Goal: Complete application form: Complete application form

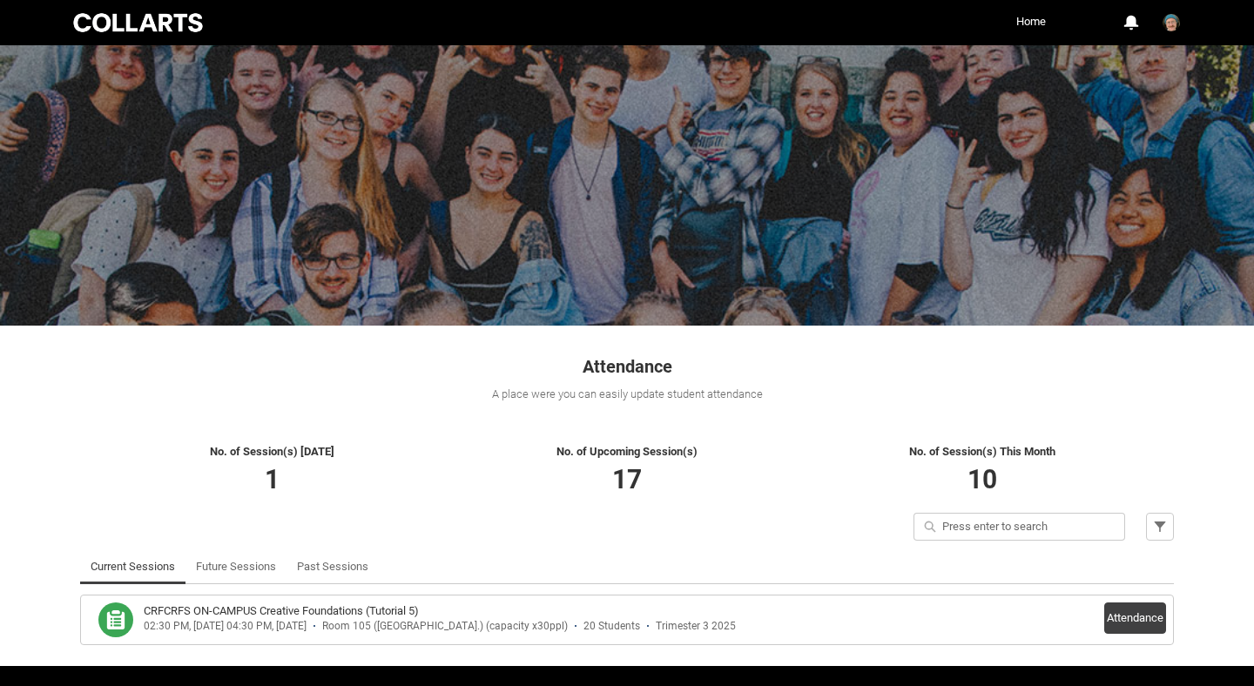
scroll to position [51, 0]
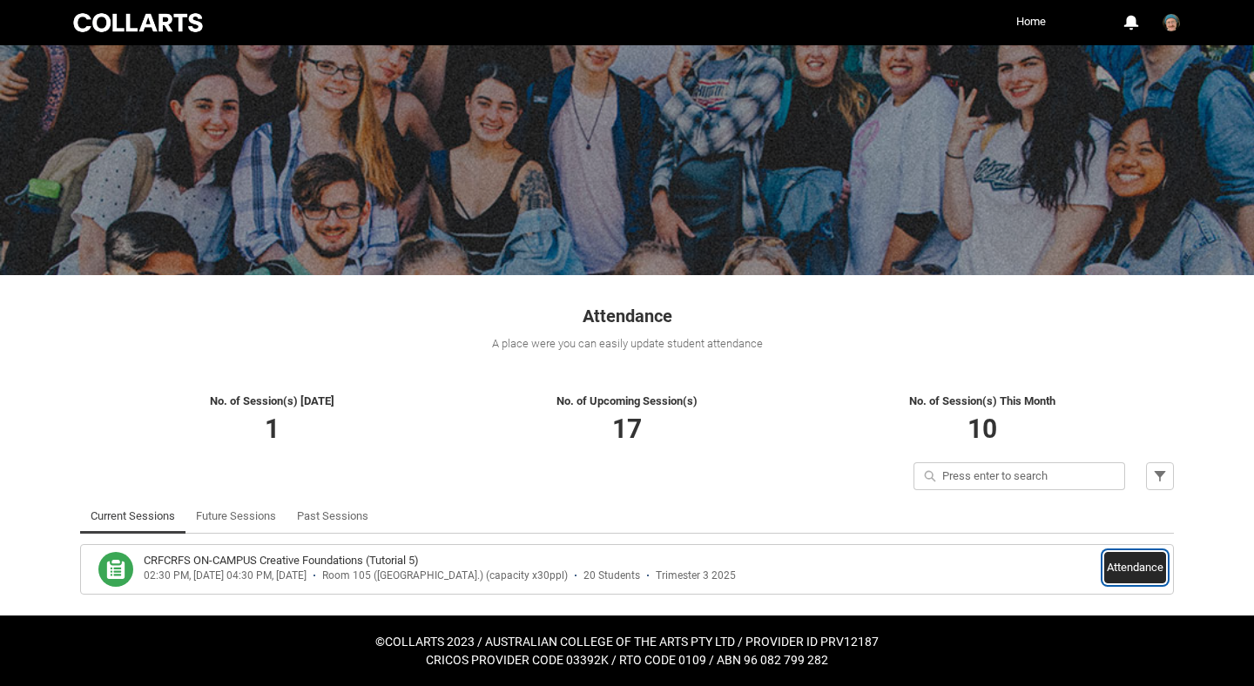
click at [1129, 568] on button "Attendance" at bounding box center [1136, 567] width 62 height 31
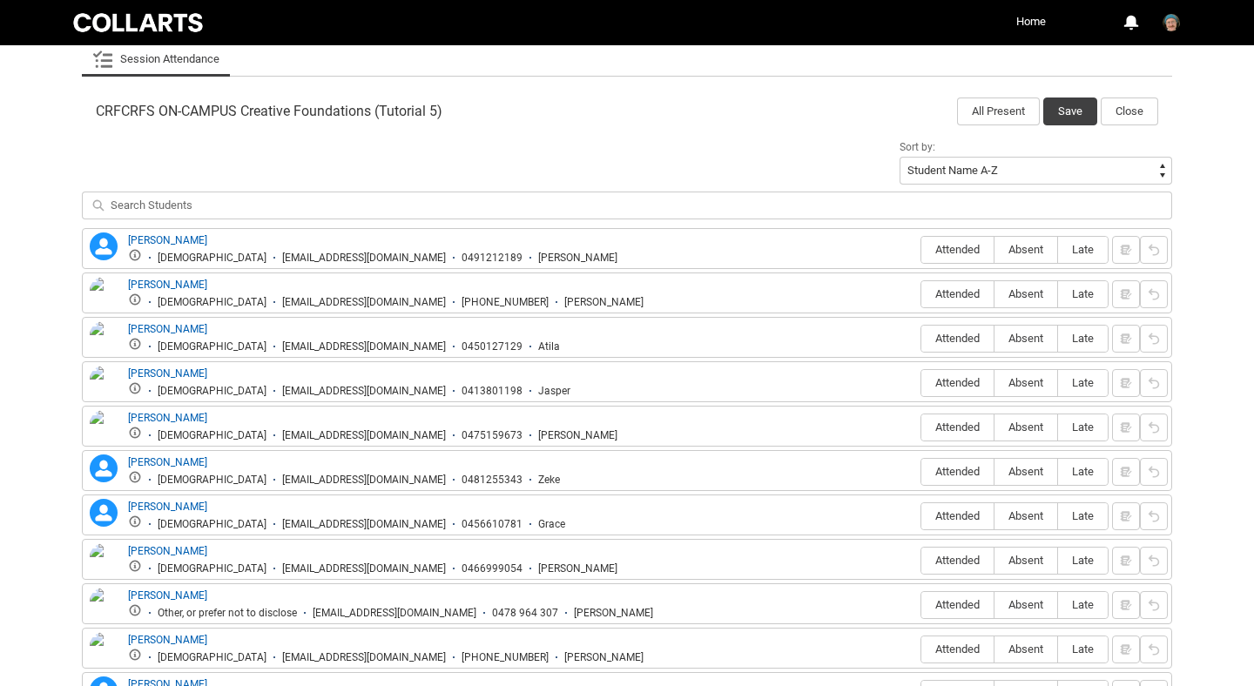
scroll to position [550, 0]
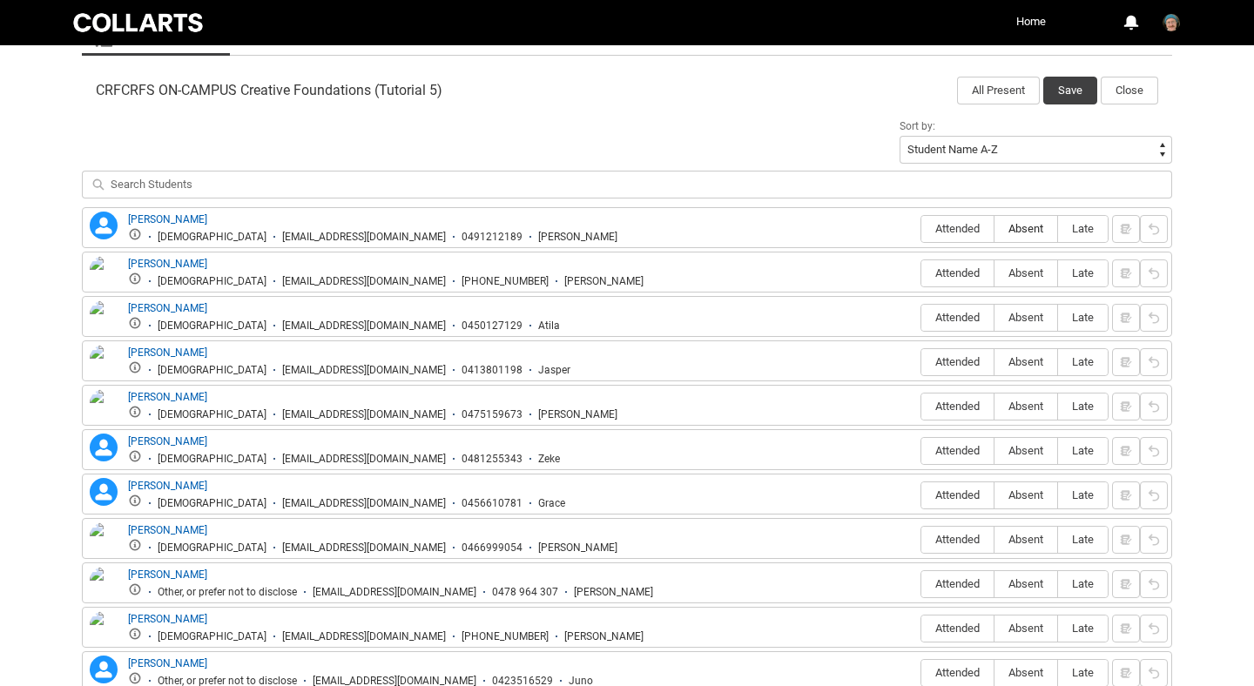
click at [1033, 231] on span "Absent" at bounding box center [1026, 228] width 63 height 13
click at [995, 229] on input "Absent" at bounding box center [994, 228] width 1 height 1
type lightning-radio-group "Absent"
radio input "true"
click at [972, 279] on span "Attended" at bounding box center [958, 273] width 72 height 13
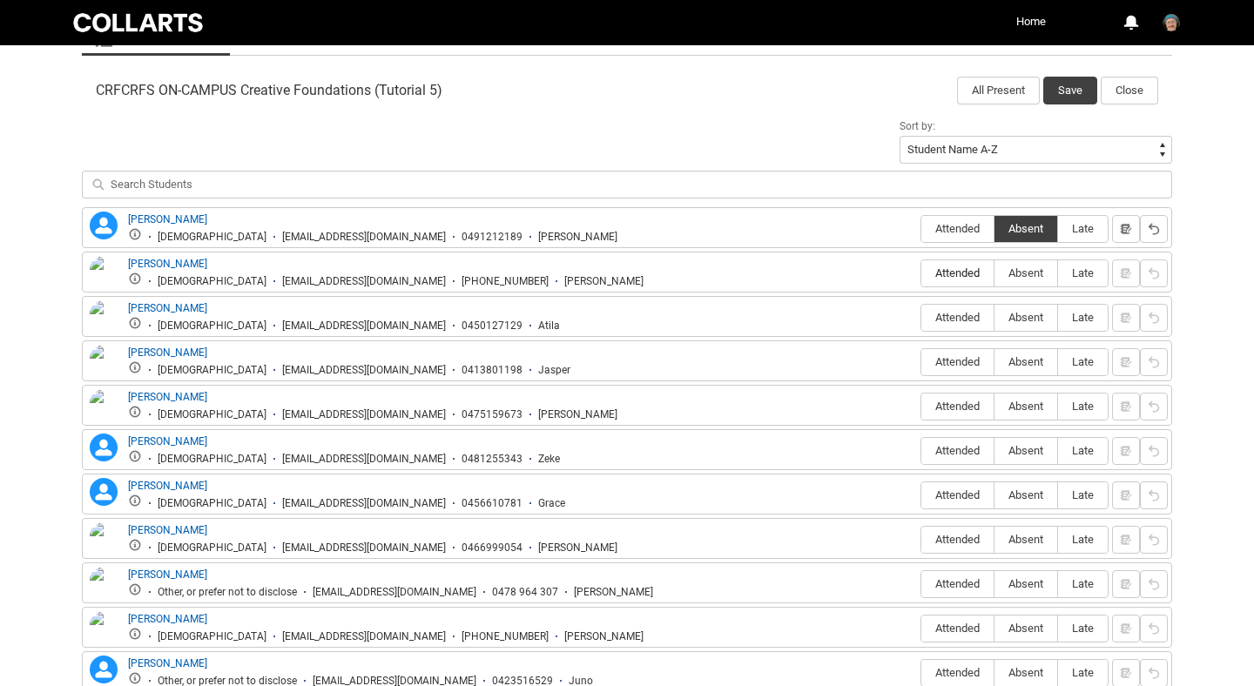
click at [922, 274] on input "Attended" at bounding box center [921, 273] width 1 height 1
type lightning-radio-group "Attended"
radio input "true"
click at [967, 316] on span "Attended" at bounding box center [958, 317] width 72 height 13
click at [922, 317] on input "Attended" at bounding box center [921, 317] width 1 height 1
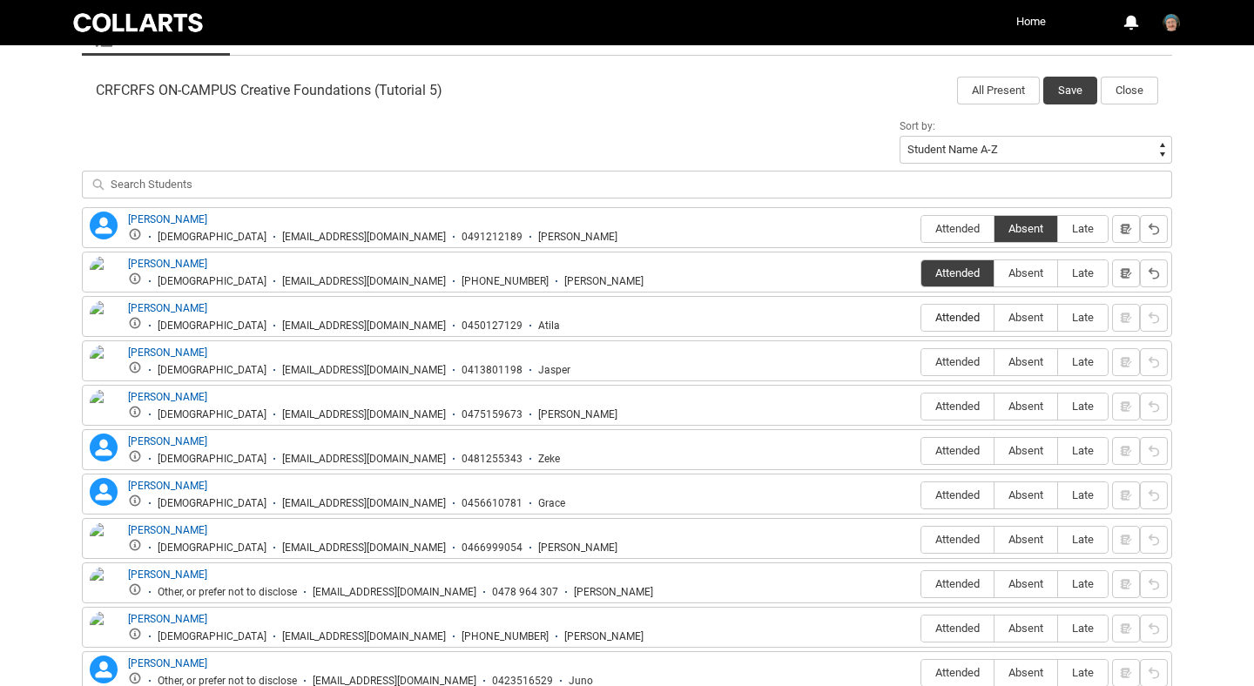
type lightning-radio-group "Attended"
radio input "true"
click at [1022, 363] on span "Absent" at bounding box center [1026, 361] width 63 height 13
click at [995, 362] on input "Absent" at bounding box center [994, 362] width 1 height 1
type lightning-radio-group "Absent"
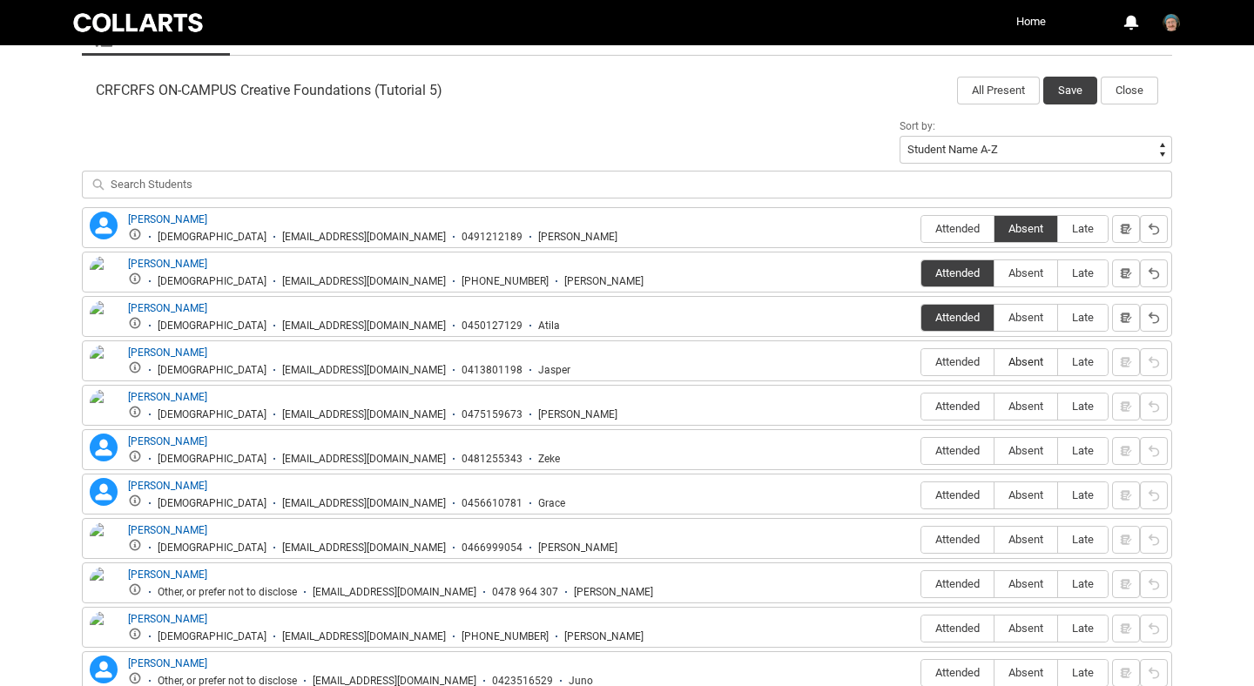
radio input "true"
click at [958, 411] on span "Attended" at bounding box center [958, 406] width 72 height 13
click at [922, 407] on input "Attended" at bounding box center [921, 406] width 1 height 1
type lightning-radio-group "Attended"
radio input "true"
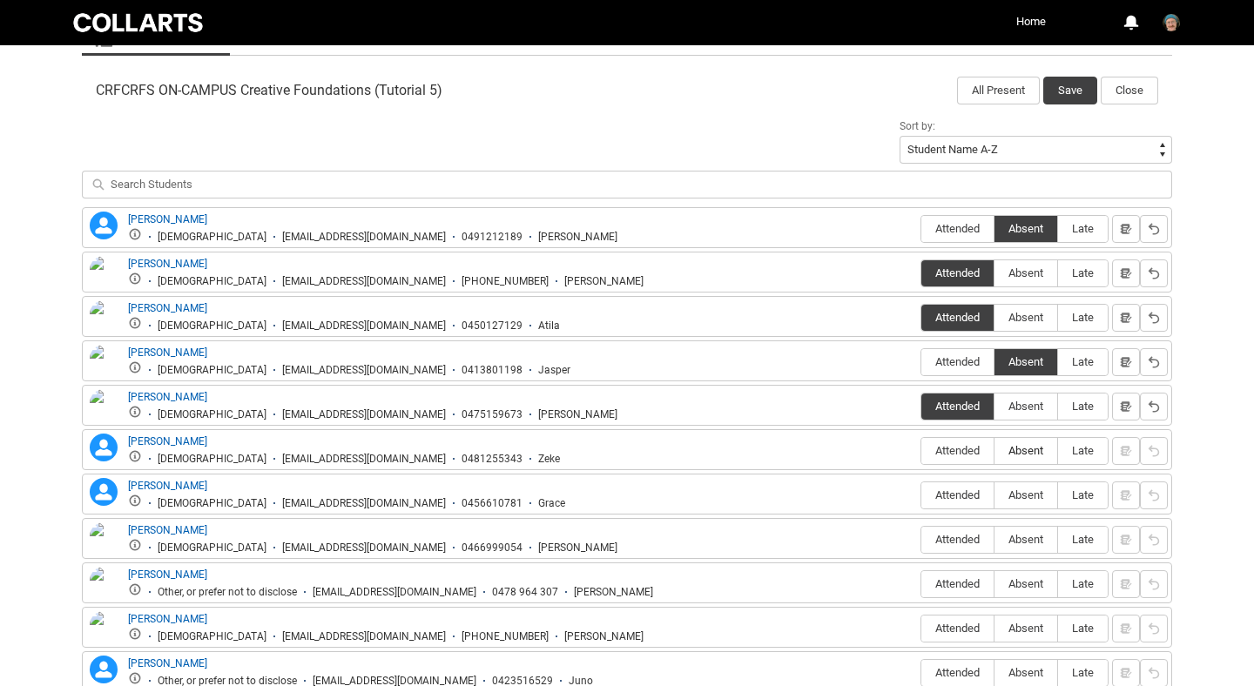
click at [1018, 453] on span "Absent" at bounding box center [1026, 450] width 63 height 13
click at [995, 451] on input "Absent" at bounding box center [994, 450] width 1 height 1
type lightning-radio-group "Absent"
radio input "true"
click at [1014, 493] on span "Absent" at bounding box center [1026, 495] width 63 height 13
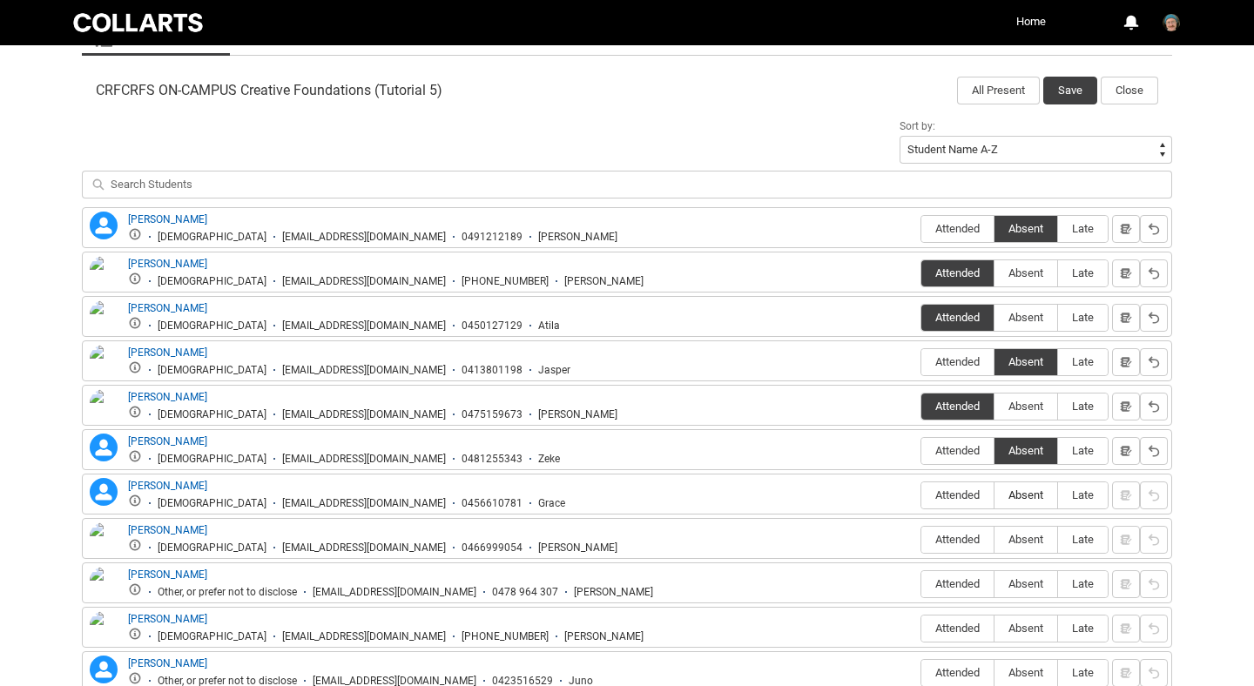
click at [995, 495] on input "Absent" at bounding box center [994, 495] width 1 height 1
type lightning-radio-group "Absent"
radio input "true"
click at [956, 540] on span "Attended" at bounding box center [958, 539] width 72 height 13
click at [922, 540] on input "Attended" at bounding box center [921, 539] width 1 height 1
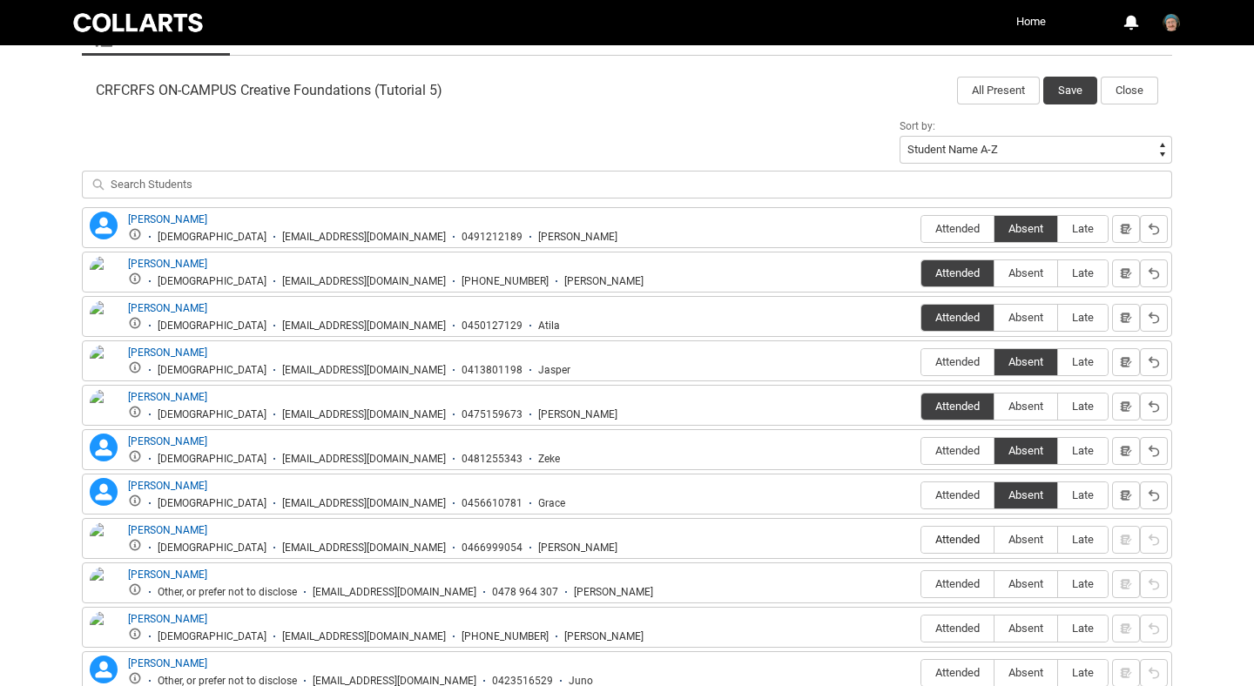
type lightning-radio-group "Attended"
radio input "true"
click at [1012, 589] on span "Absent" at bounding box center [1026, 584] width 63 height 13
click at [995, 585] on input "Absent" at bounding box center [994, 584] width 1 height 1
type lightning-radio-group "Absent"
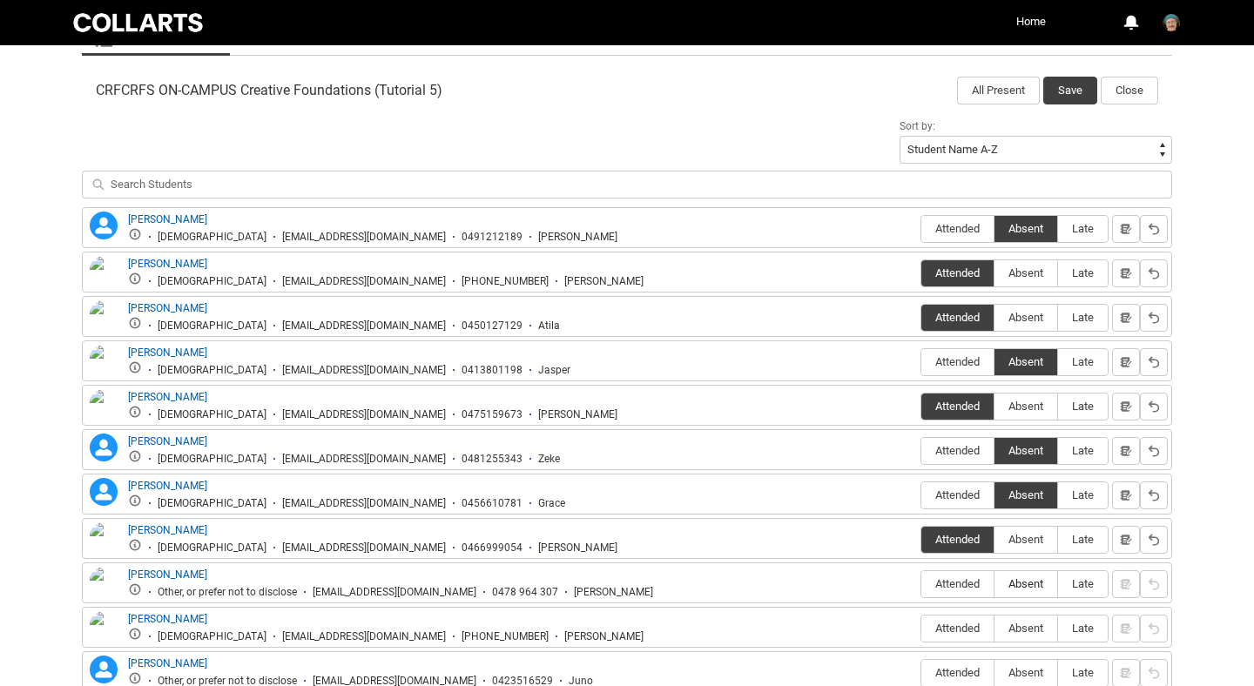
radio input "true"
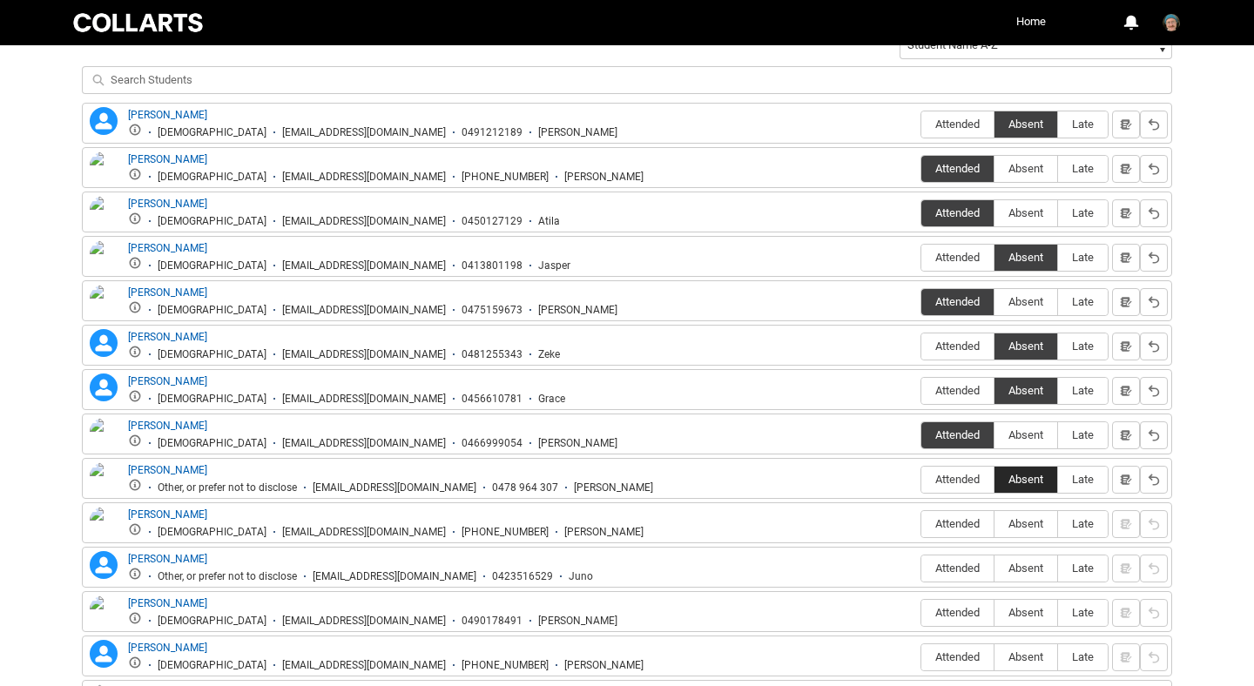
scroll to position [666, 0]
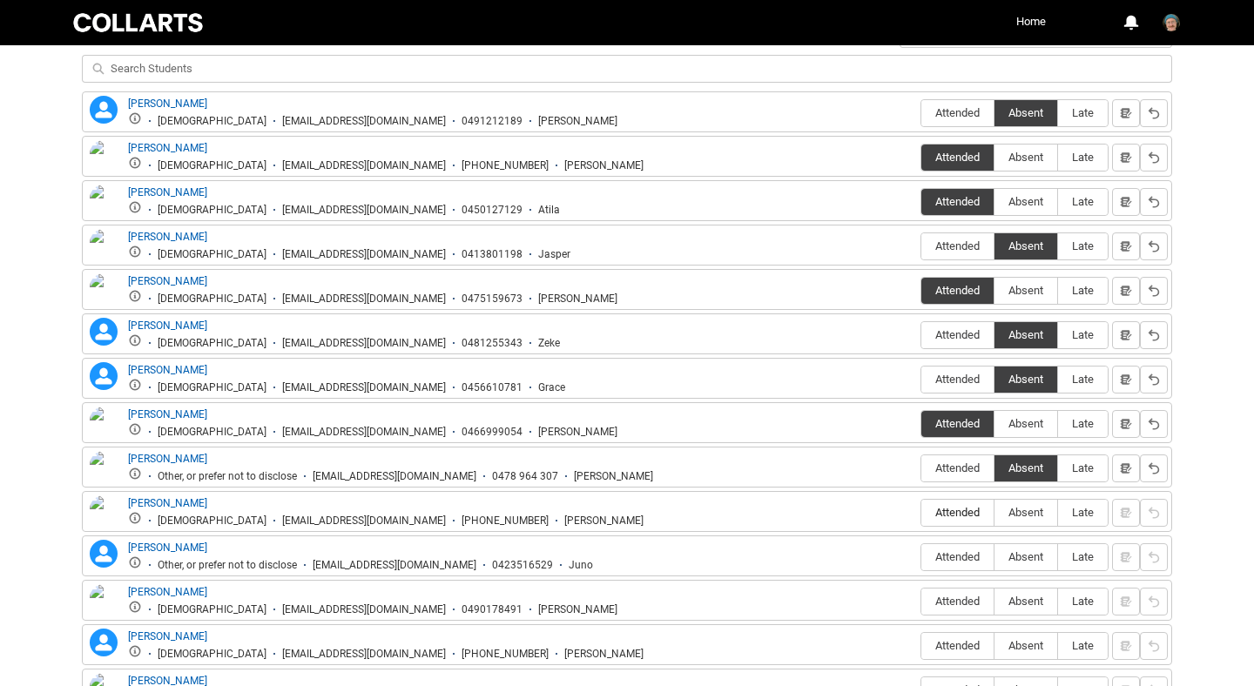
click at [952, 515] on span "Attended" at bounding box center [958, 512] width 72 height 13
click at [922, 513] on input "Attended" at bounding box center [921, 512] width 1 height 1
type lightning-radio-group "Attended"
radio input "true"
click at [1031, 566] on label "Absent" at bounding box center [1026, 557] width 63 height 27
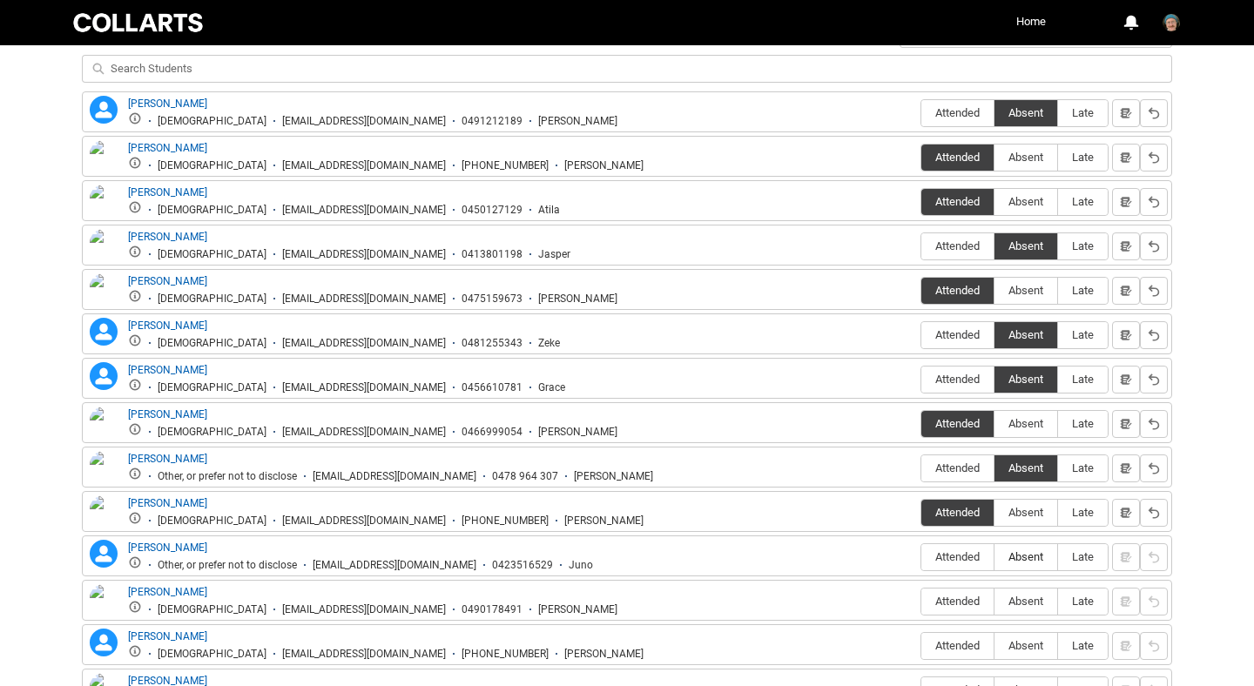
click at [995, 558] on input "Absent" at bounding box center [994, 557] width 1 height 1
type lightning-radio-group "Absent"
radio input "true"
click at [1024, 605] on span "Absent" at bounding box center [1026, 601] width 63 height 13
click at [995, 602] on input "Absent" at bounding box center [994, 601] width 1 height 1
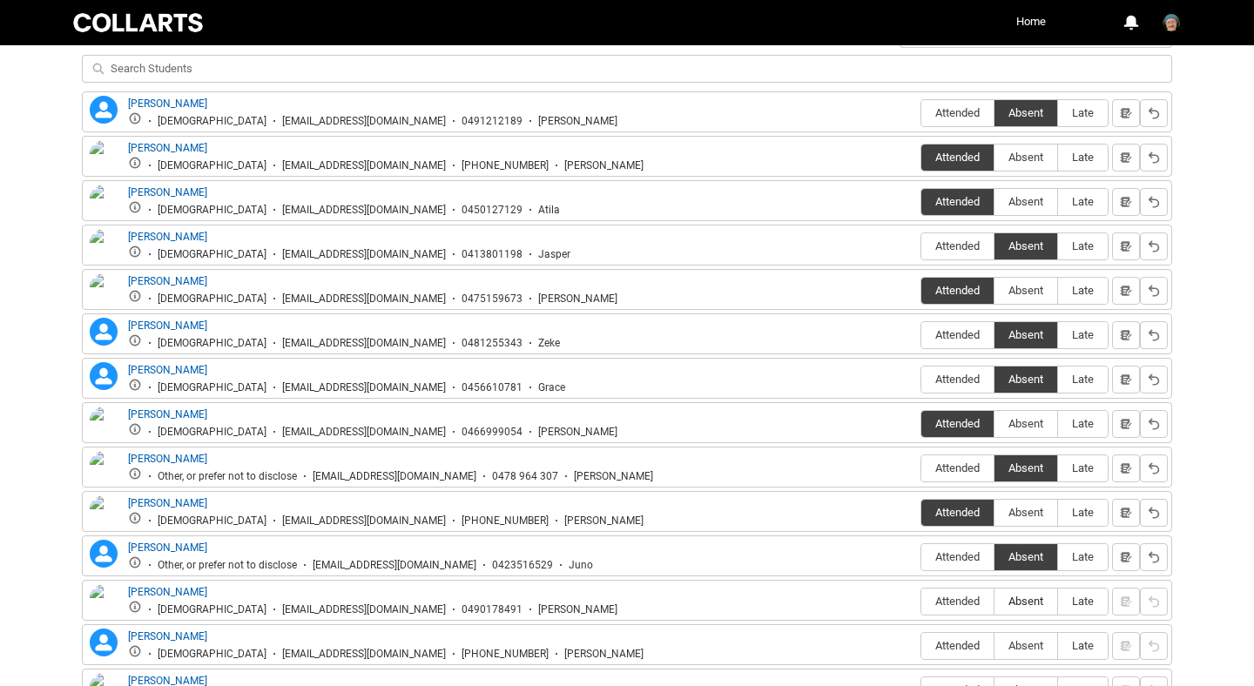
type lightning-radio-group "Absent"
radio input "true"
click at [954, 654] on label "Attended" at bounding box center [958, 646] width 72 height 27
click at [922, 646] on input "Attended" at bounding box center [921, 646] width 1 height 1
type lightning-radio-group "Attended"
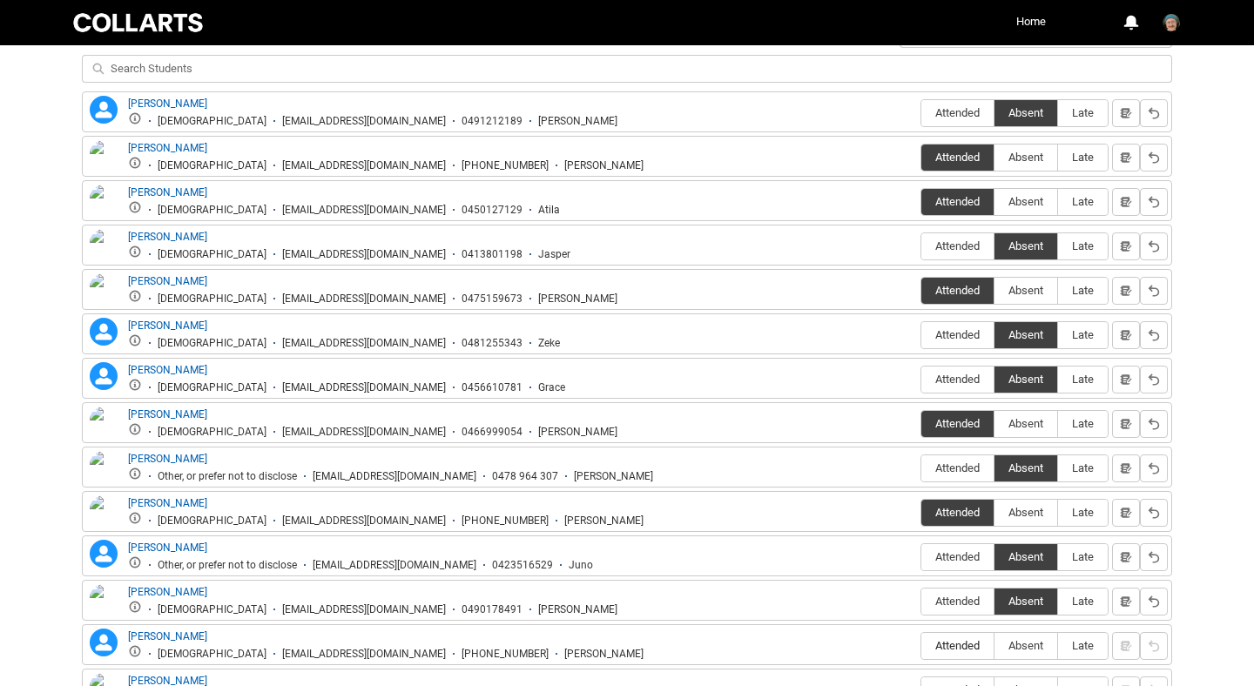
radio input "true"
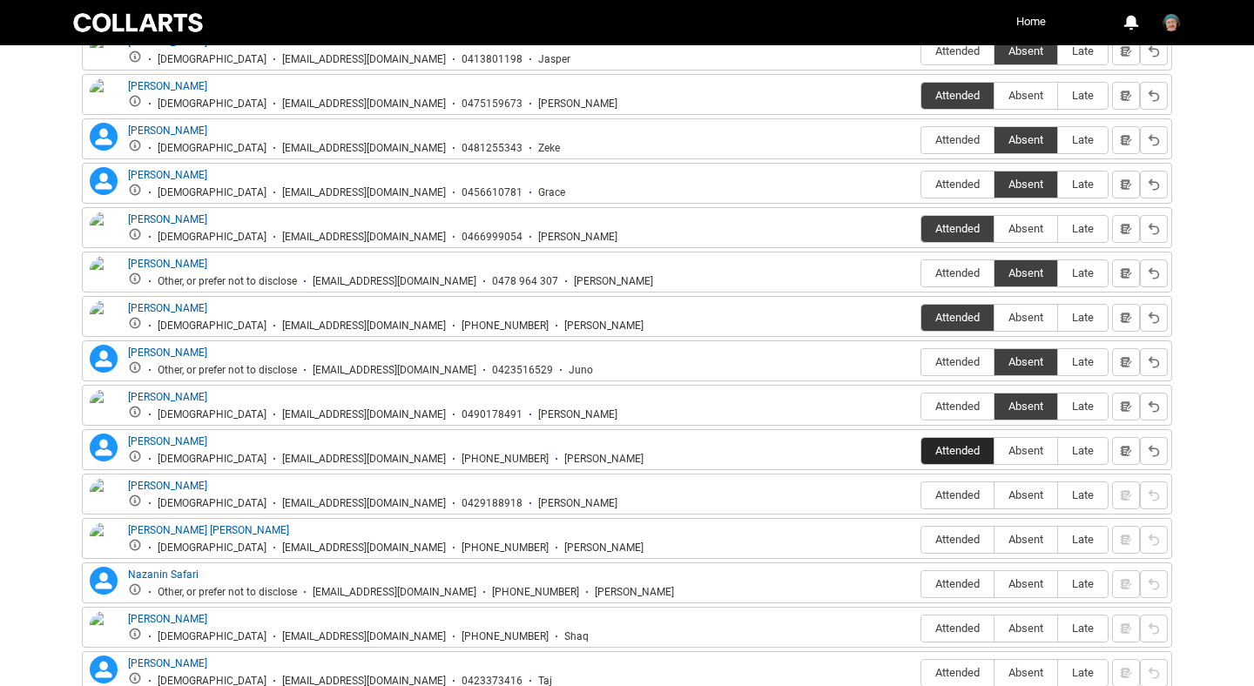
scroll to position [882, 0]
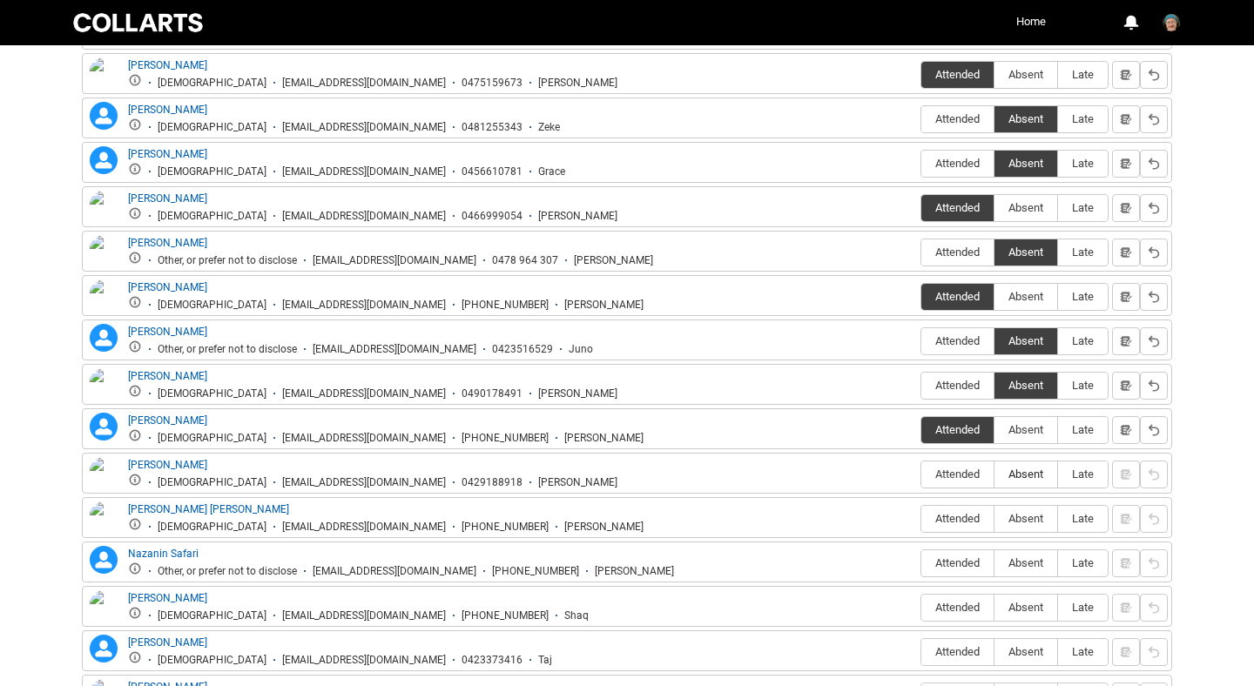
click at [1033, 477] on span "Absent" at bounding box center [1026, 474] width 63 height 13
click at [995, 475] on input "Absent" at bounding box center [994, 474] width 1 height 1
type lightning-radio-group "Absent"
radio input "true"
click at [966, 522] on span "Attended" at bounding box center [958, 518] width 72 height 13
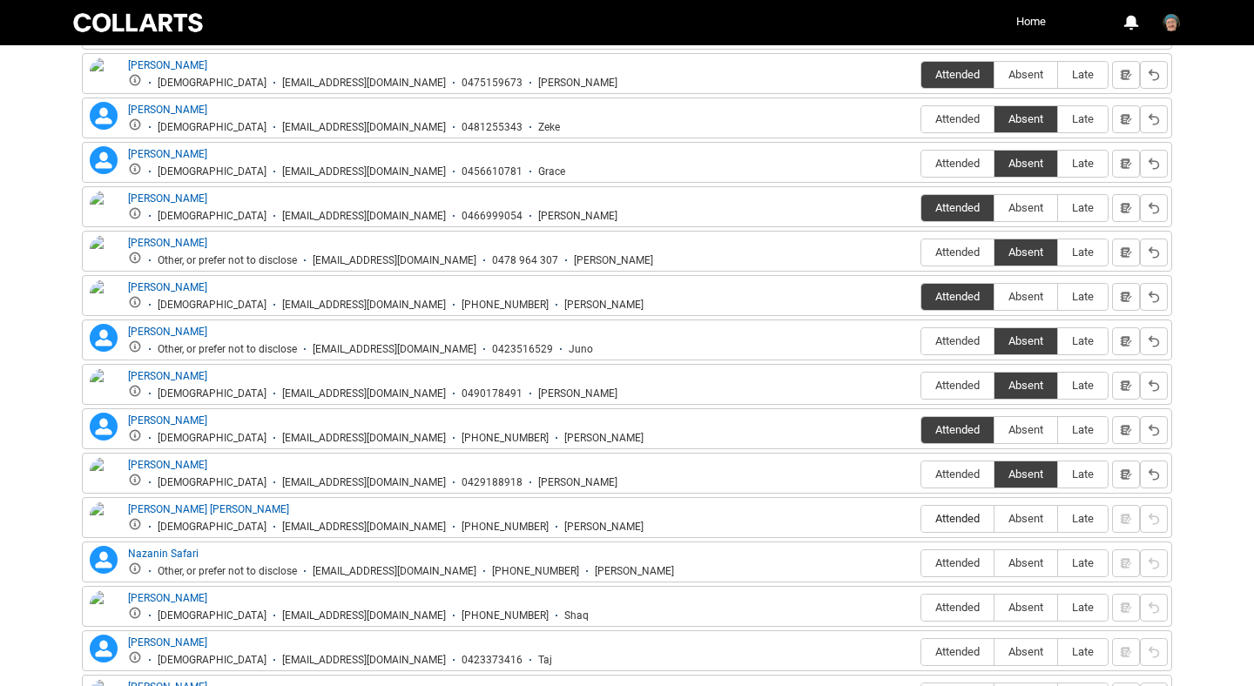
click at [922, 519] on input "Attended" at bounding box center [921, 518] width 1 height 1
type lightning-radio-group "Attended"
radio input "true"
click at [1020, 565] on span "Absent" at bounding box center [1026, 563] width 63 height 13
click at [995, 564] on input "Absent" at bounding box center [994, 563] width 1 height 1
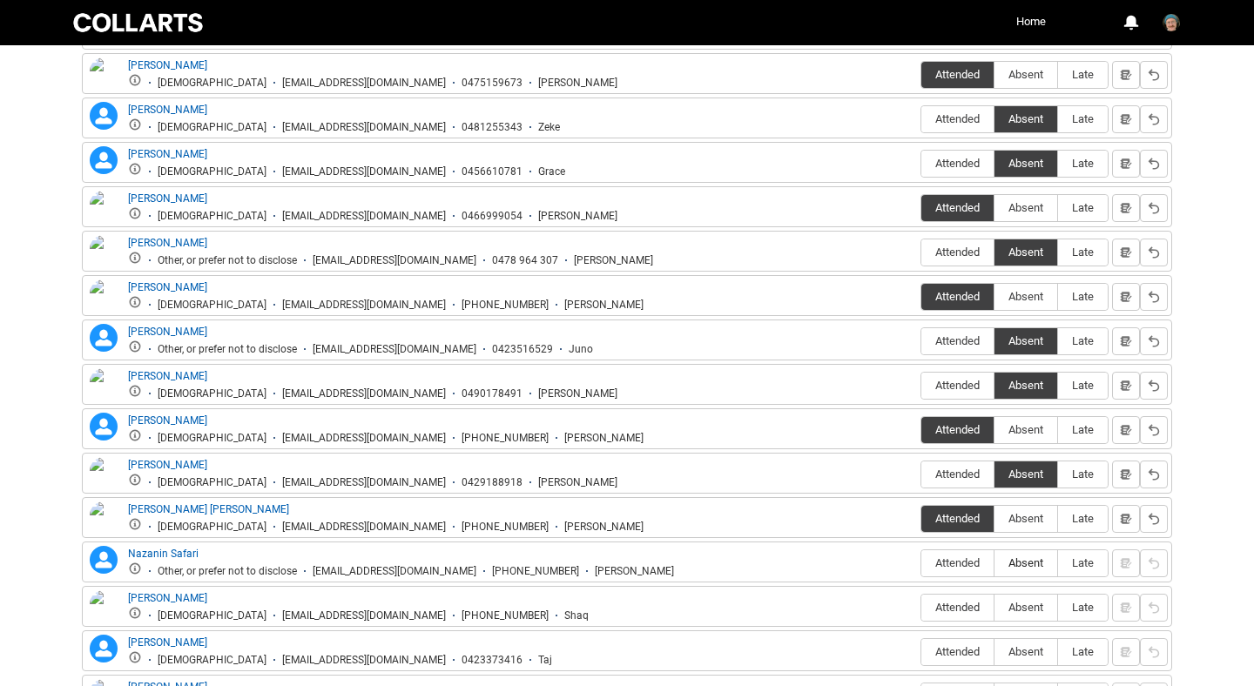
type lightning-radio-group "Absent"
radio input "true"
click at [1020, 614] on span "Absent" at bounding box center [1026, 607] width 63 height 13
click at [995, 608] on input "Absent" at bounding box center [994, 607] width 1 height 1
type lightning-radio-group "Absent"
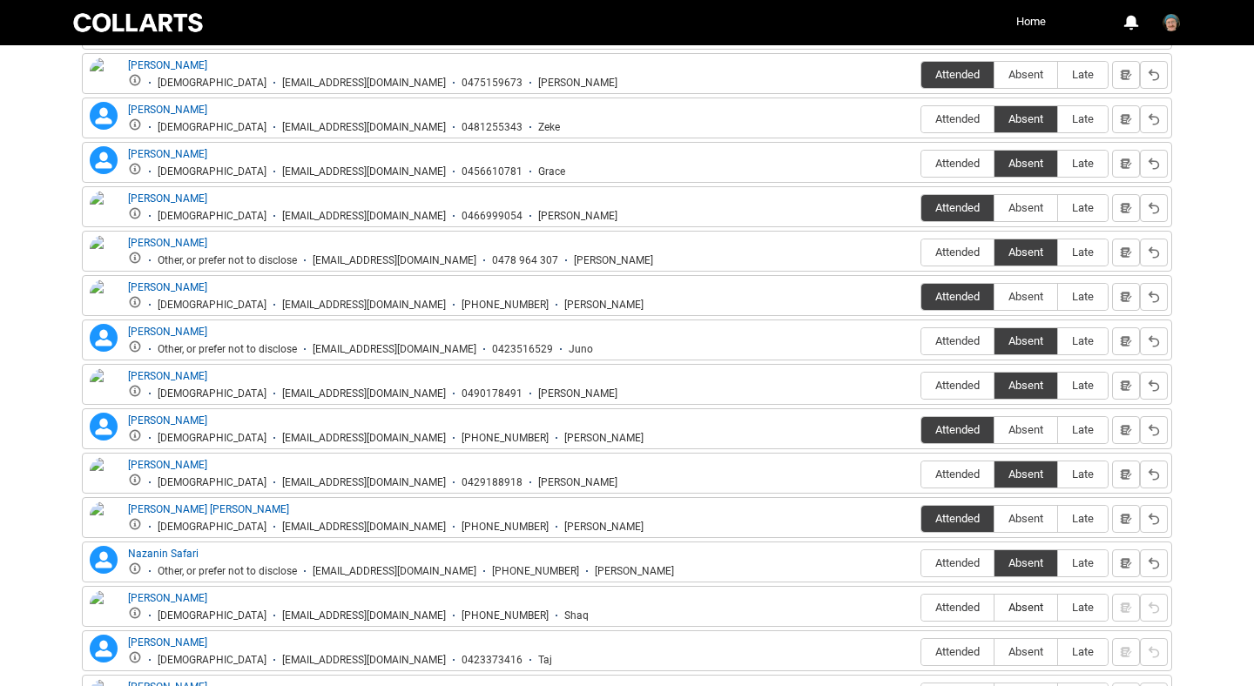
radio input "true"
click at [1020, 651] on span "Absent" at bounding box center [1026, 652] width 63 height 13
click at [995, 652] on input "Absent" at bounding box center [994, 652] width 1 height 1
type lightning-radio-group "Absent"
radio input "true"
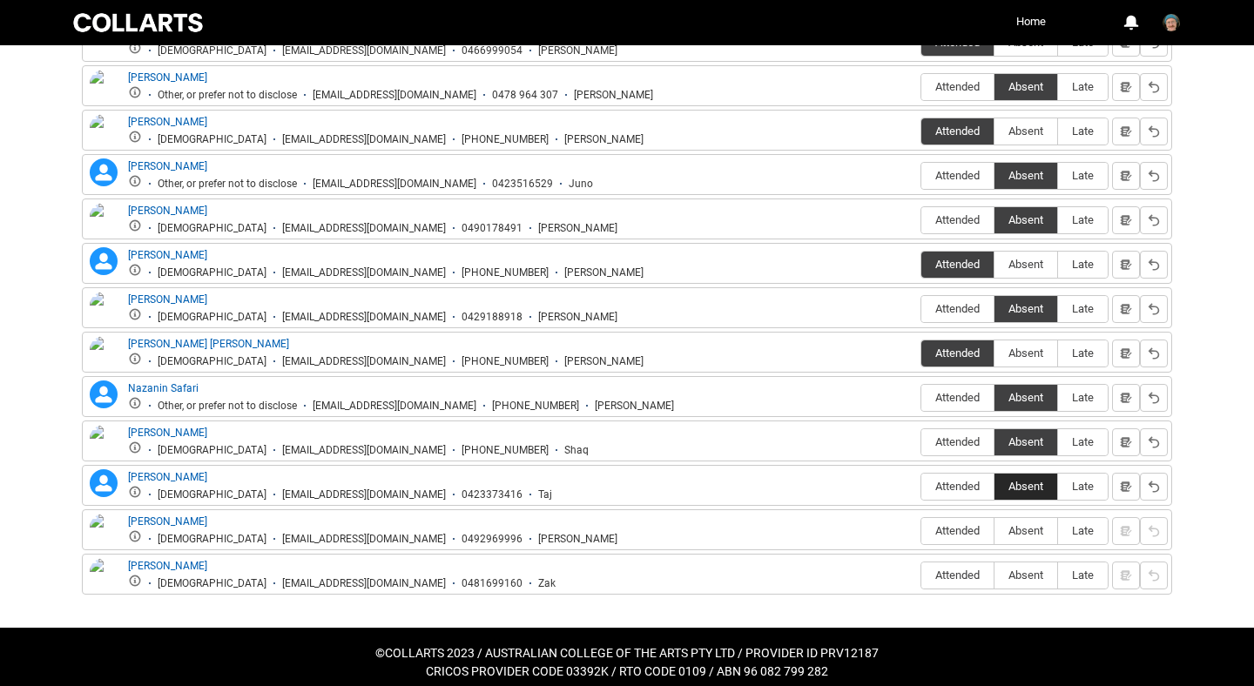
scroll to position [1060, 0]
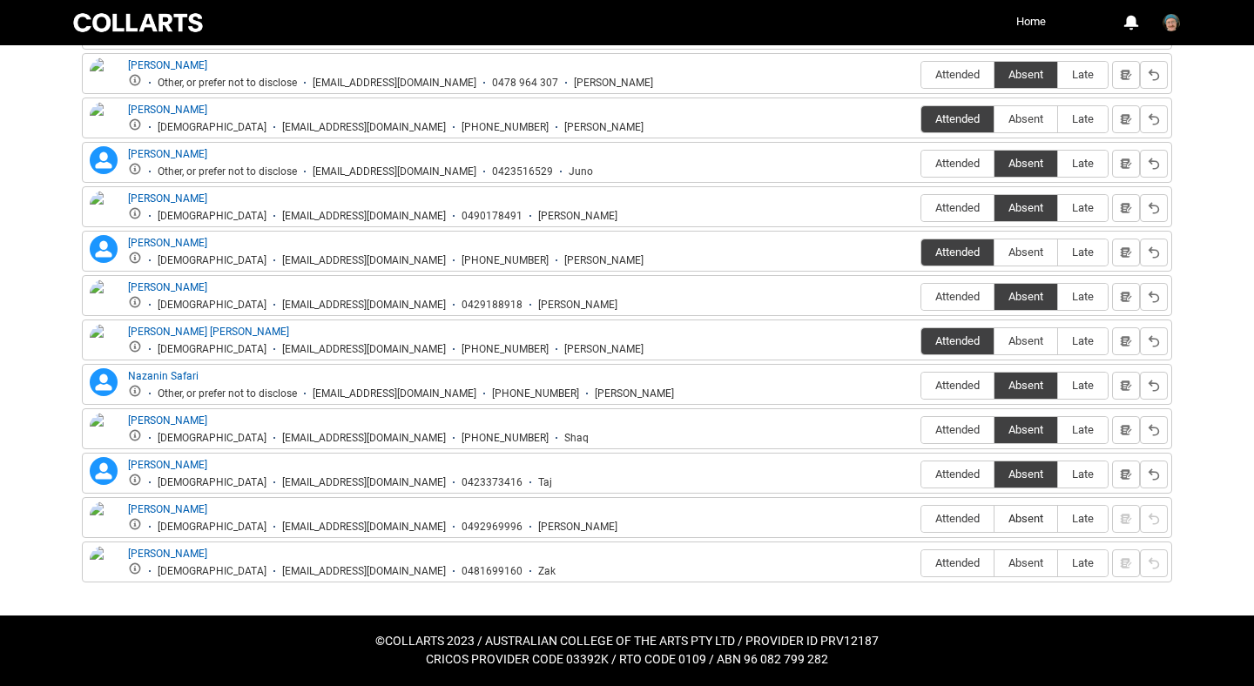
click at [1024, 524] on span "Absent" at bounding box center [1026, 518] width 63 height 13
click at [995, 519] on input "Absent" at bounding box center [994, 518] width 1 height 1
type lightning-radio-group "Absent"
radio input "true"
click at [954, 565] on span "Attended" at bounding box center [958, 563] width 72 height 13
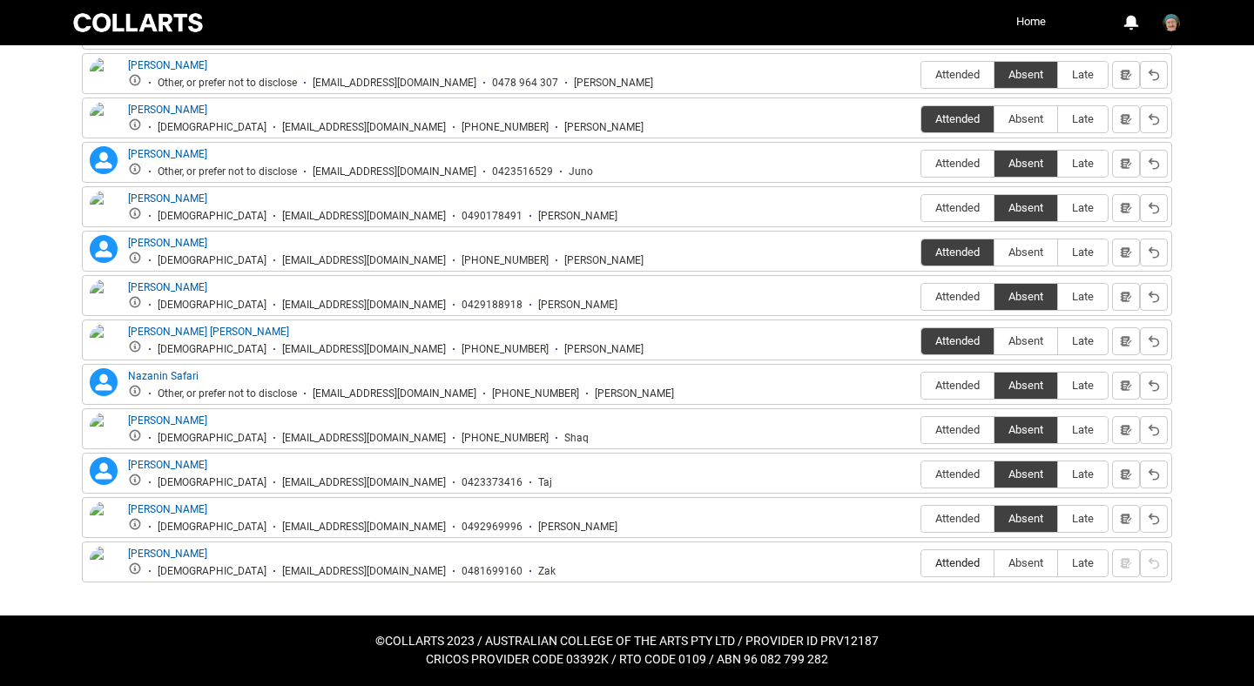
click at [922, 564] on input "Attended" at bounding box center [921, 563] width 1 height 1
type lightning-radio-group "Attended"
radio input "true"
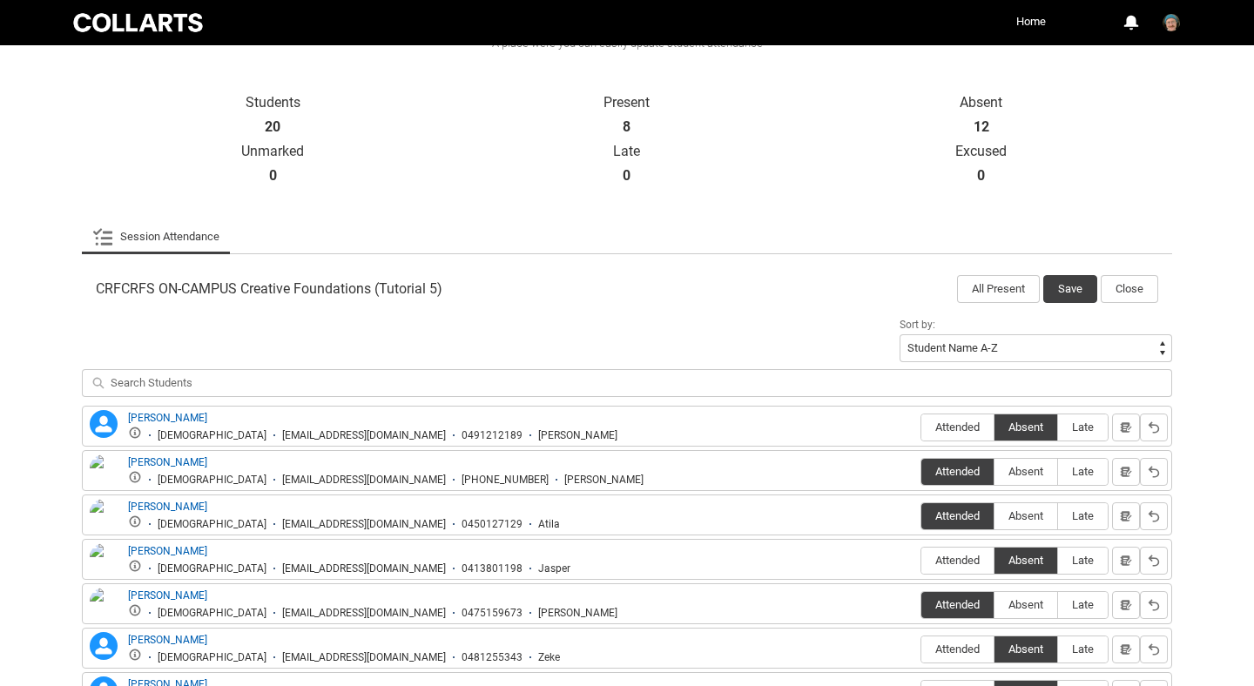
scroll to position [322, 0]
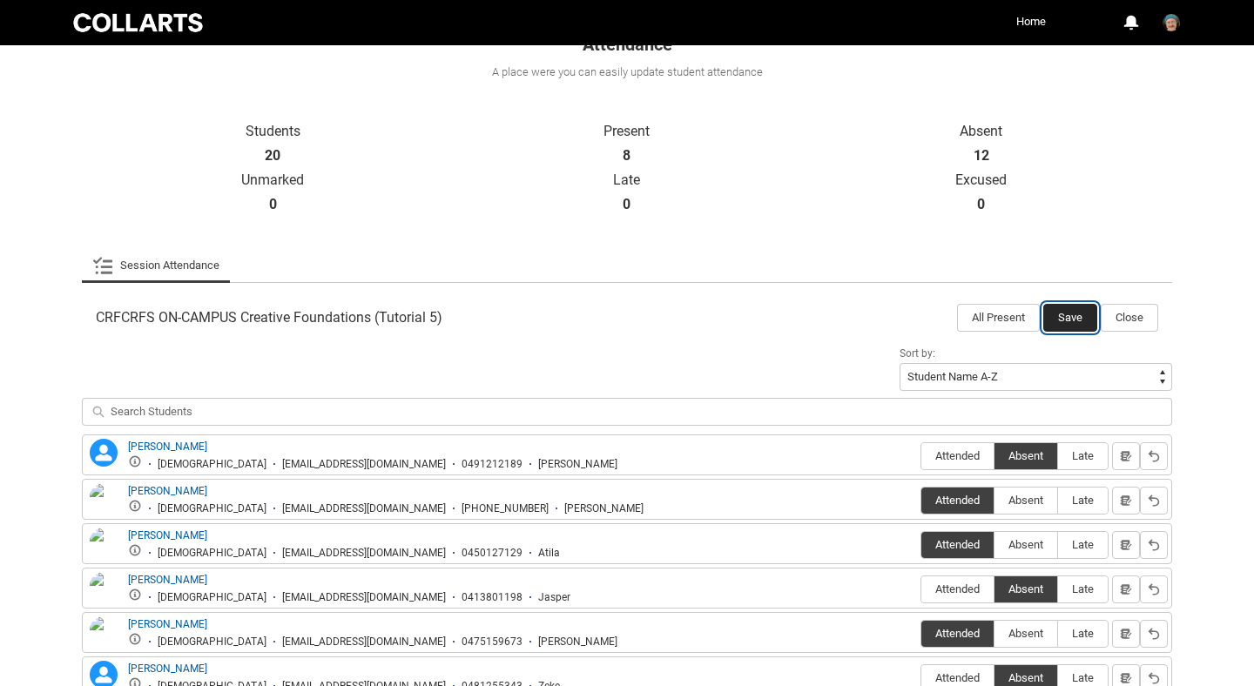
click at [1076, 321] on button "Save" at bounding box center [1071, 318] width 54 height 28
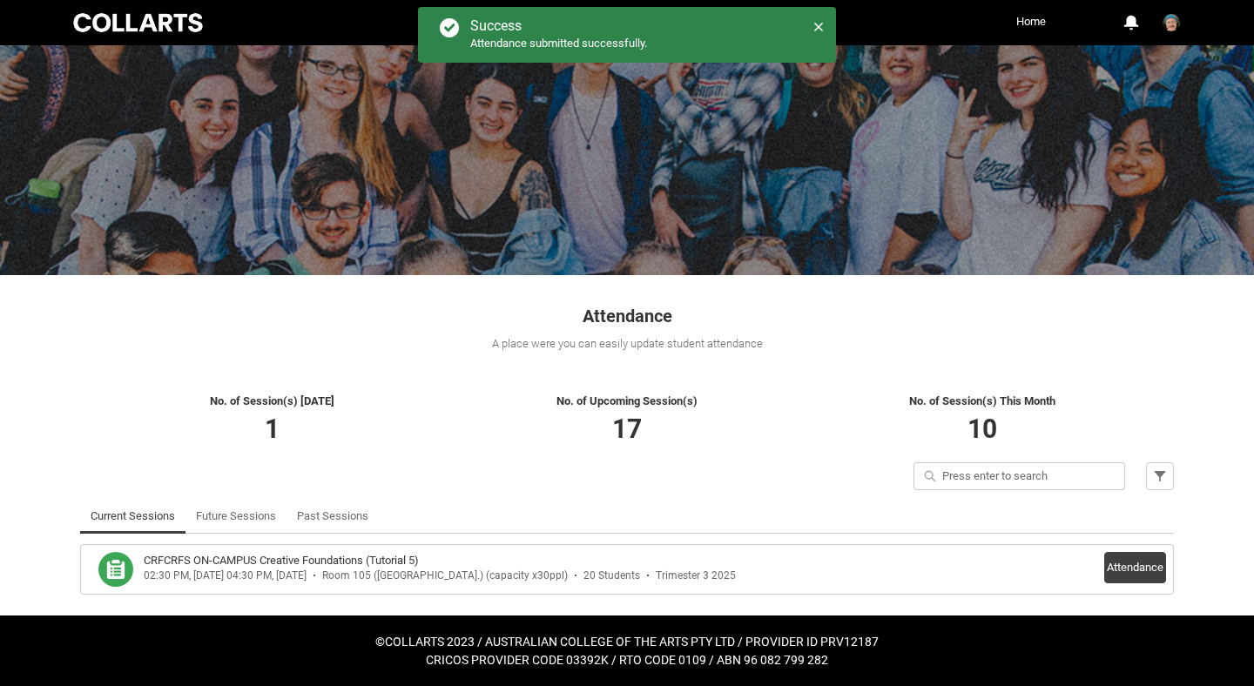
scroll to position [51, 0]
